Goal: Navigation & Orientation: Find specific page/section

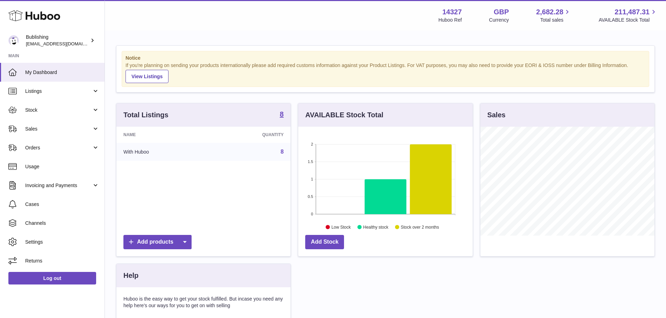
scroll to position [109, 174]
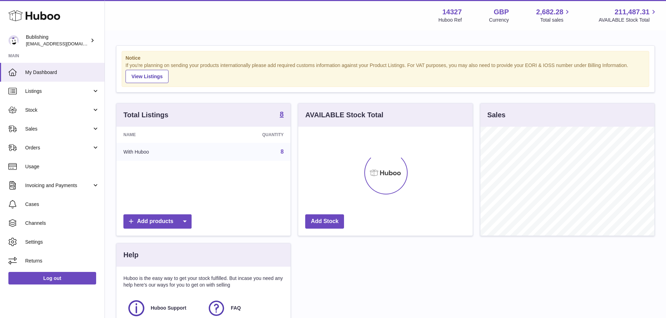
scroll to position [109, 174]
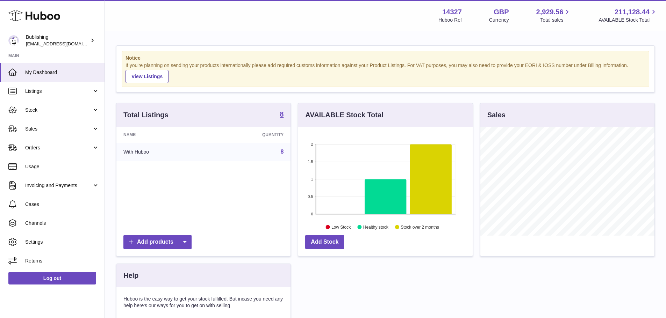
scroll to position [109, 174]
click at [54, 167] on span "Usage" at bounding box center [62, 167] width 74 height 7
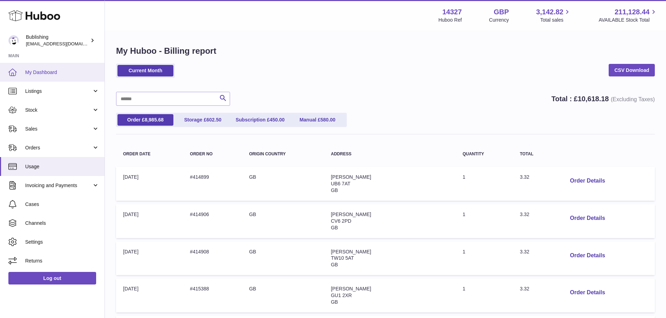
click at [50, 74] on span "My Dashboard" at bounding box center [62, 72] width 74 height 7
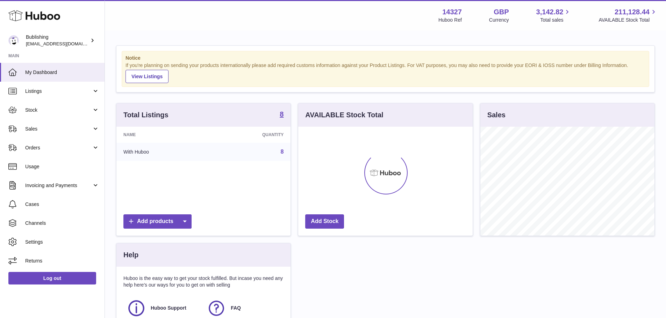
scroll to position [109, 174]
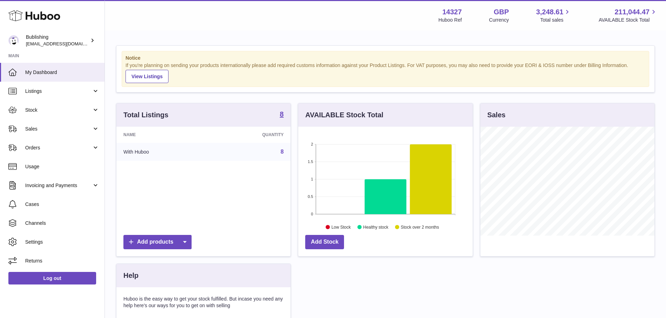
scroll to position [109, 174]
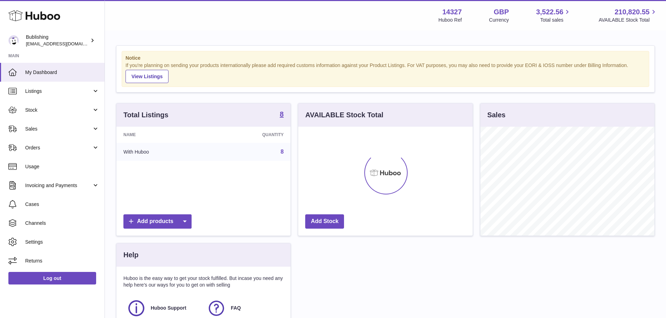
scroll to position [109, 174]
